Goal: Task Accomplishment & Management: Manage account settings

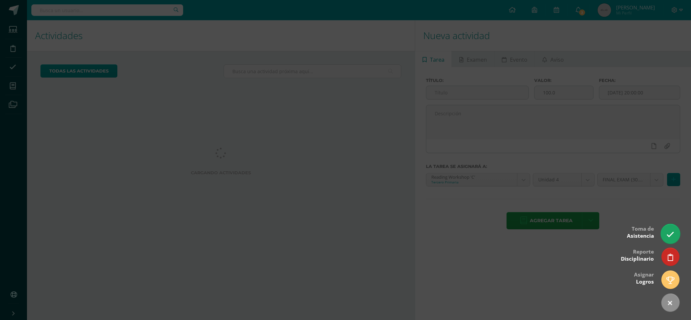
click at [672, 237] on icon at bounding box center [671, 235] width 8 height 8
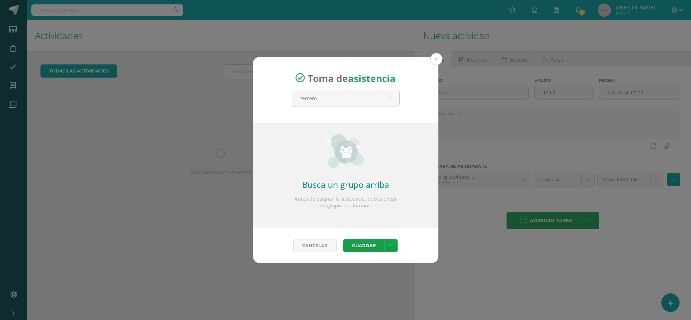
click at [328, 135] on img at bounding box center [345, 151] width 37 height 34
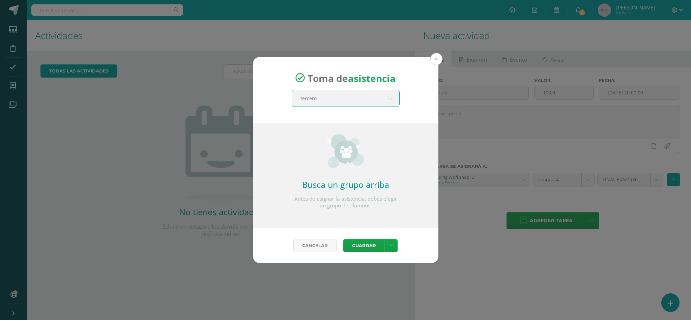
click at [351, 96] on input "tercero" at bounding box center [345, 98] width 107 height 17
type input "tercero"
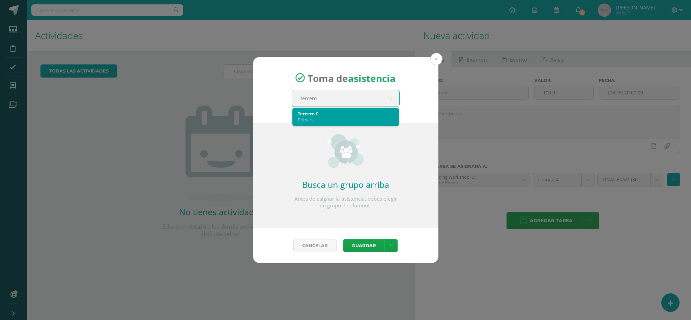
click at [347, 115] on div "Tercero C" at bounding box center [346, 114] width 96 height 6
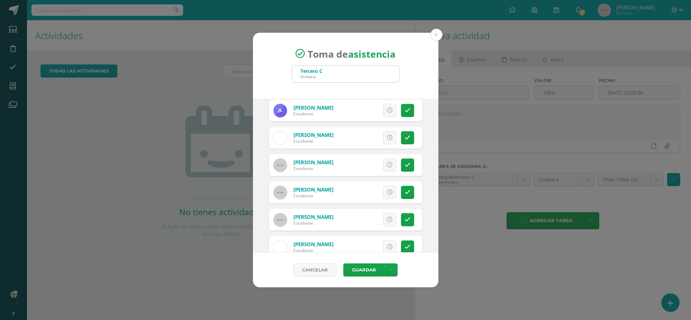
scroll to position [336, 0]
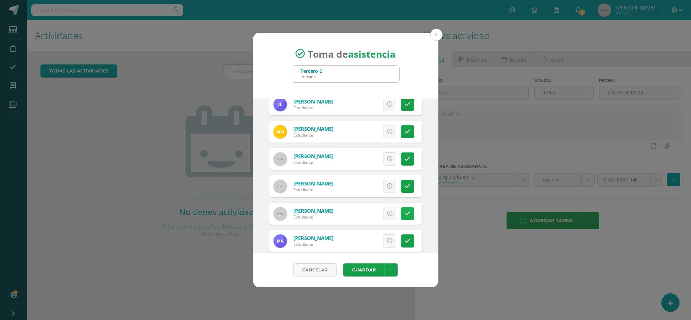
click at [401, 219] on link at bounding box center [407, 213] width 13 height 13
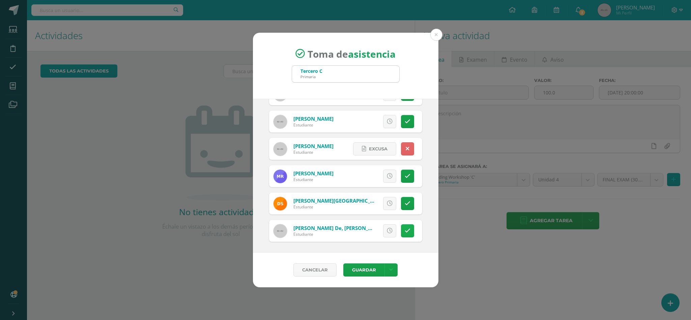
click at [405, 232] on link at bounding box center [407, 230] width 13 height 13
click at [362, 264] on button "Guardar" at bounding box center [363, 269] width 41 height 13
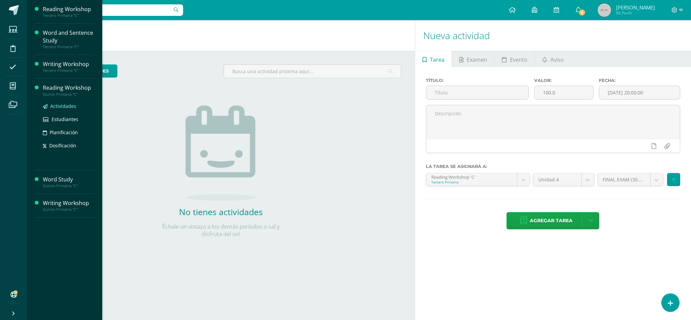
click at [76, 104] on link "Actividades" at bounding box center [68, 106] width 51 height 8
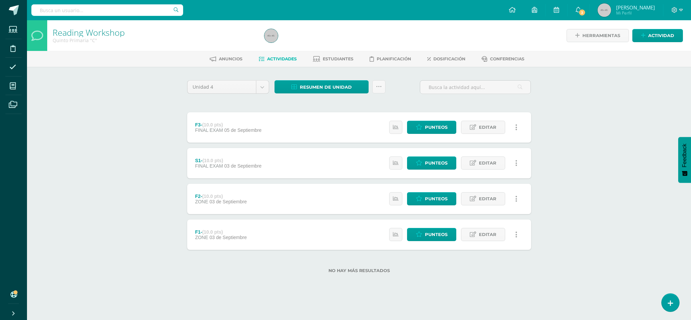
click at [69, 187] on div "Reading Workshop Quinto Primaria "C" Herramientas Detalle de asistencias Activi…" at bounding box center [359, 157] width 664 height 275
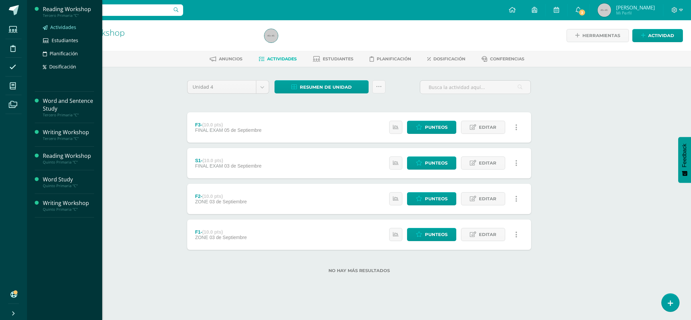
click at [69, 26] on span "Actividades" at bounding box center [63, 27] width 26 height 6
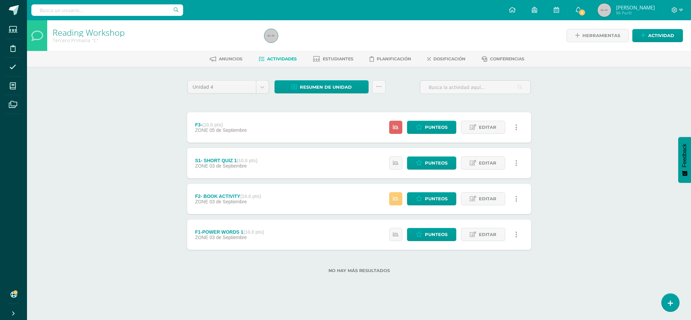
click at [76, 141] on div "Reading Workshop Tercero Primaria "C" Herramientas Detalle de asistencias Activ…" at bounding box center [359, 157] width 664 height 275
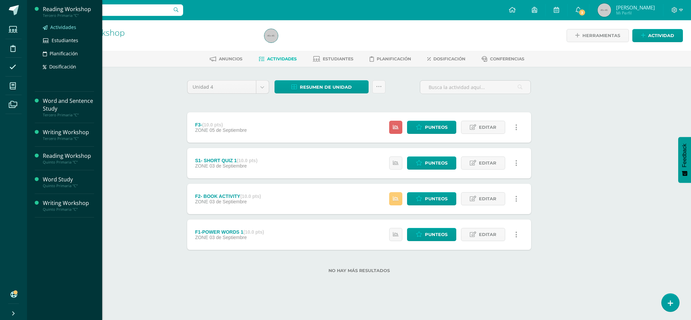
click at [67, 29] on span "Actividades" at bounding box center [63, 27] width 26 height 6
